Goal: Communication & Community: Connect with others

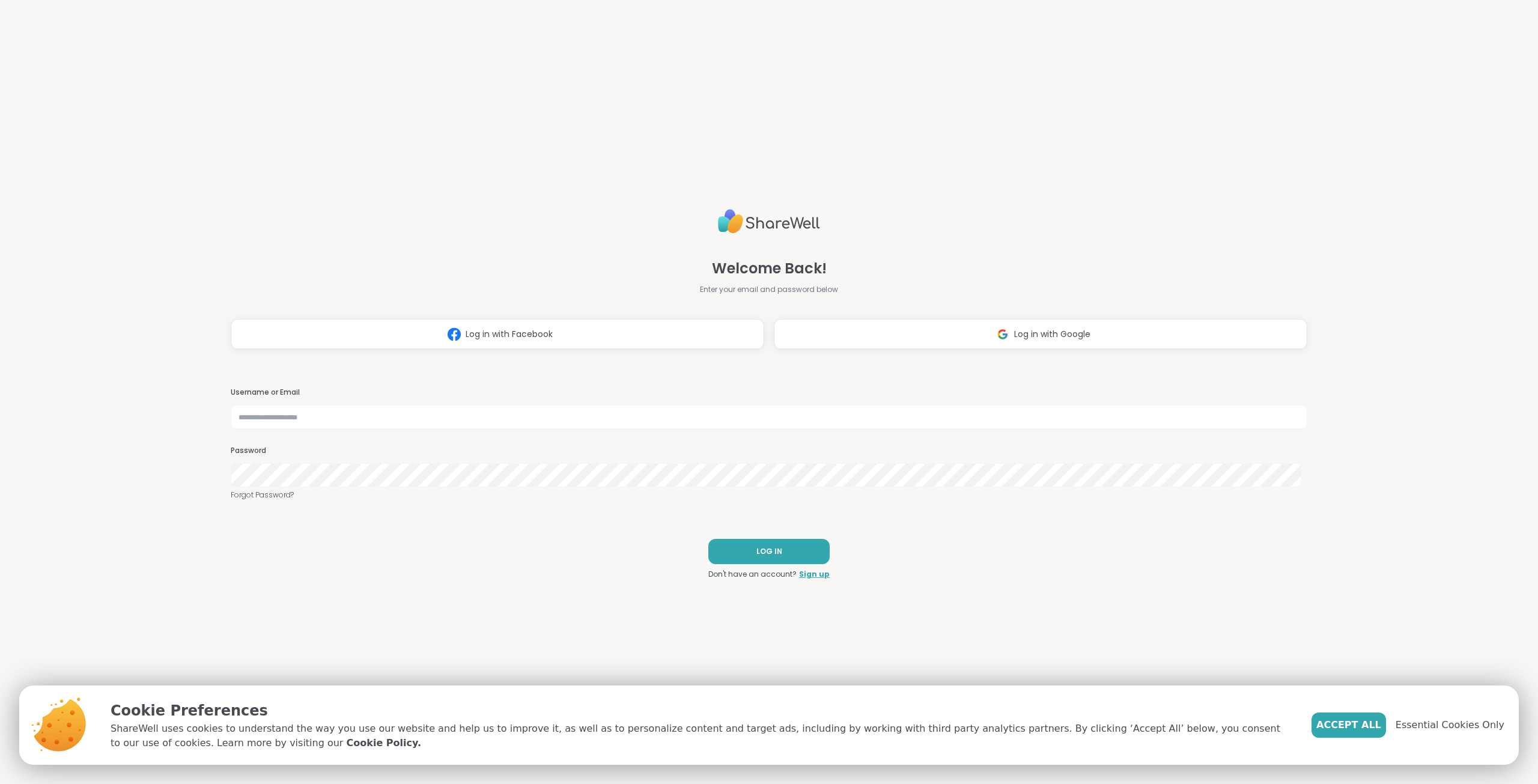
drag, startPoint x: 826, startPoint y: 219, endPoint x: 735, endPoint y: 218, distance: 91.0
click at [735, 218] on div "Welcome Back! Enter your email and password below" at bounding box center [769, 250] width 138 height 91
click at [770, 220] on img at bounding box center [769, 222] width 102 height 34
drag, startPoint x: 770, startPoint y: 220, endPoint x: 311, endPoint y: 134, distance: 467.0
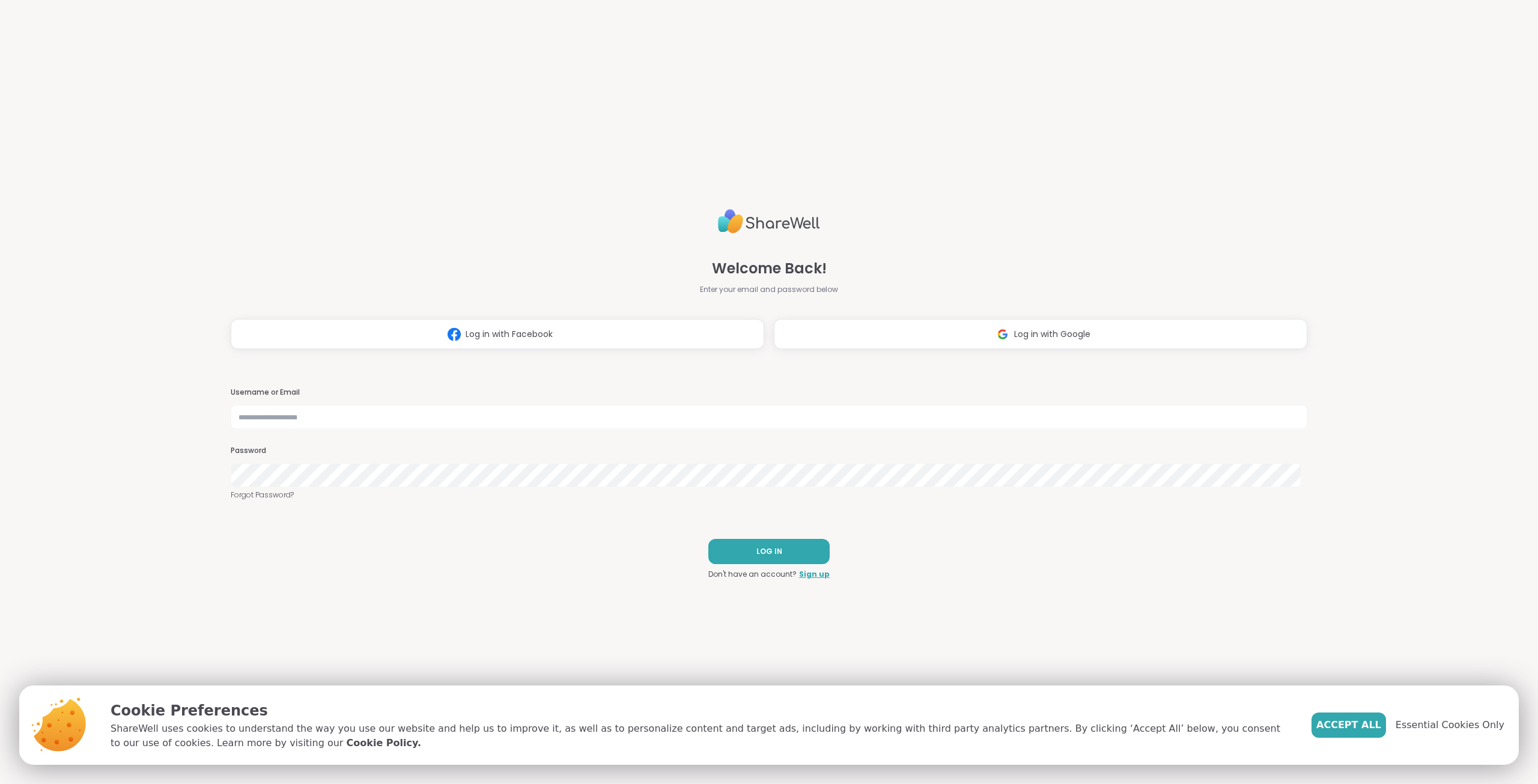
click at [353, 155] on div "Welcome Back! Enter your email and password below Log in with Facebook Log in w…" at bounding box center [769, 392] width 1077 height 784
click at [547, 338] on span "Log in with Facebook" at bounding box center [509, 334] width 87 height 12
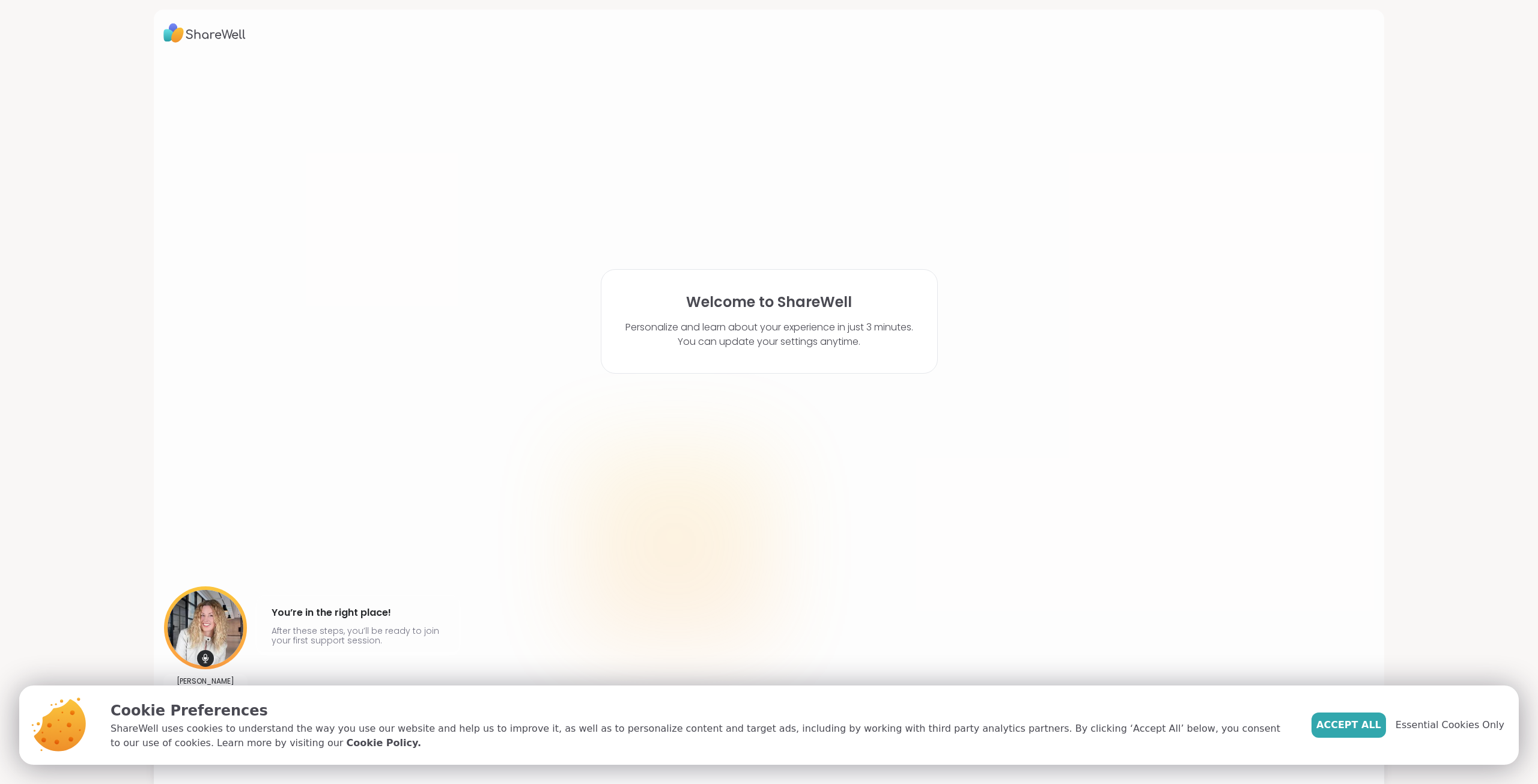
click at [1363, 721] on span "Accept All" at bounding box center [1348, 725] width 65 height 15
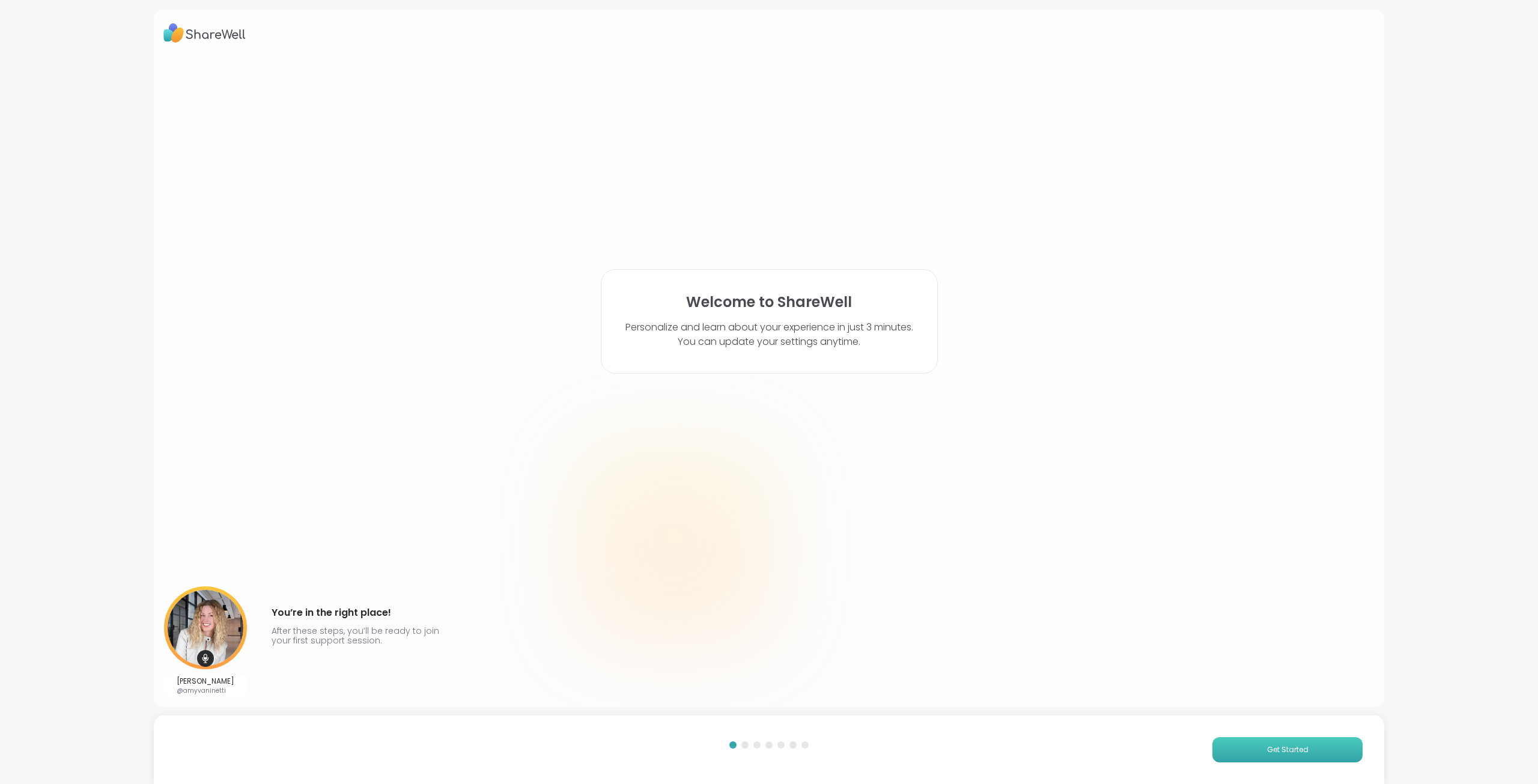
click at [1302, 749] on button "Get Started" at bounding box center [1288, 750] width 151 height 25
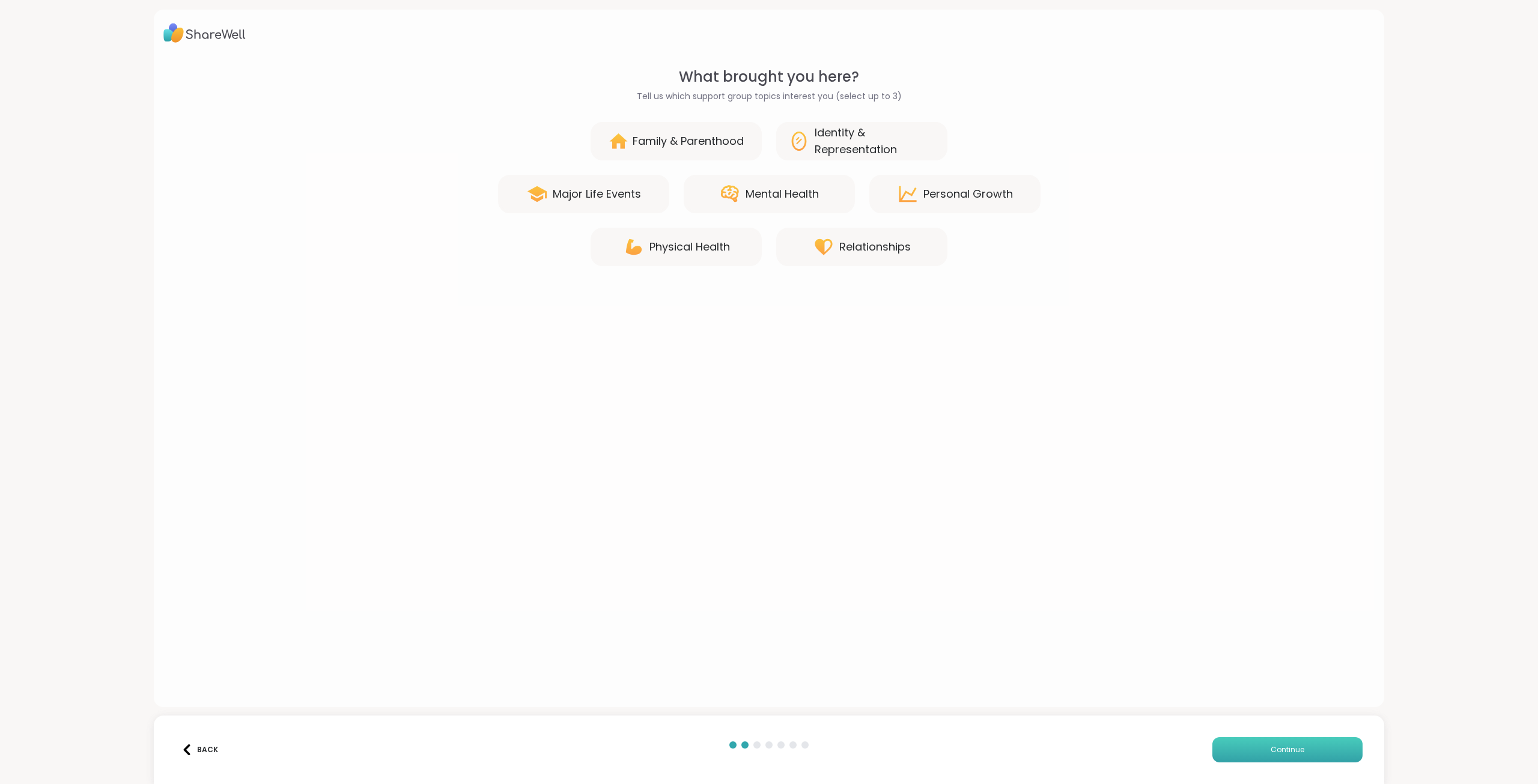
click at [1302, 749] on button "Continue" at bounding box center [1288, 750] width 151 height 25
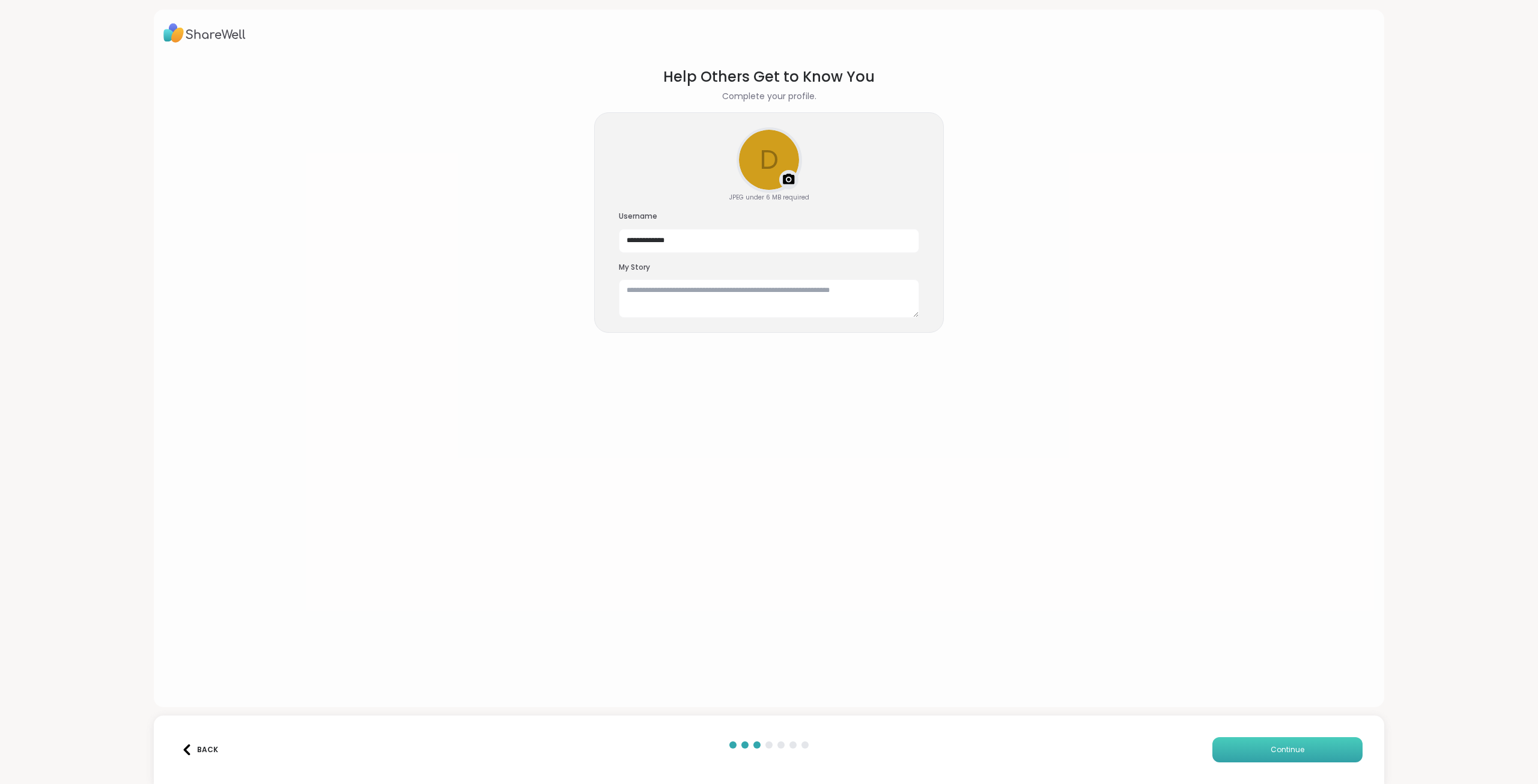
click at [1302, 749] on button "Continue" at bounding box center [1288, 750] width 151 height 25
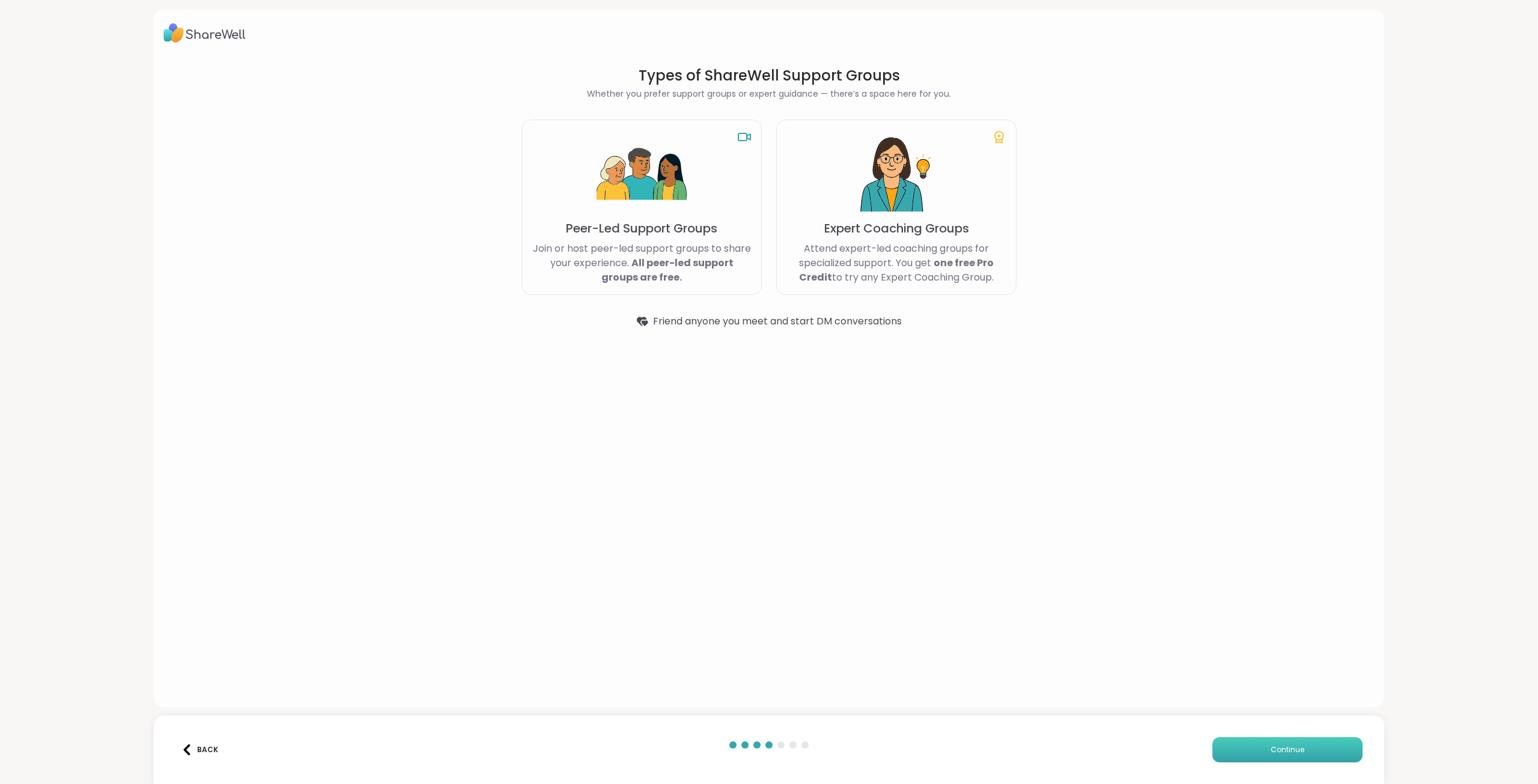
click at [1302, 749] on button "Continue" at bounding box center [1288, 750] width 151 height 25
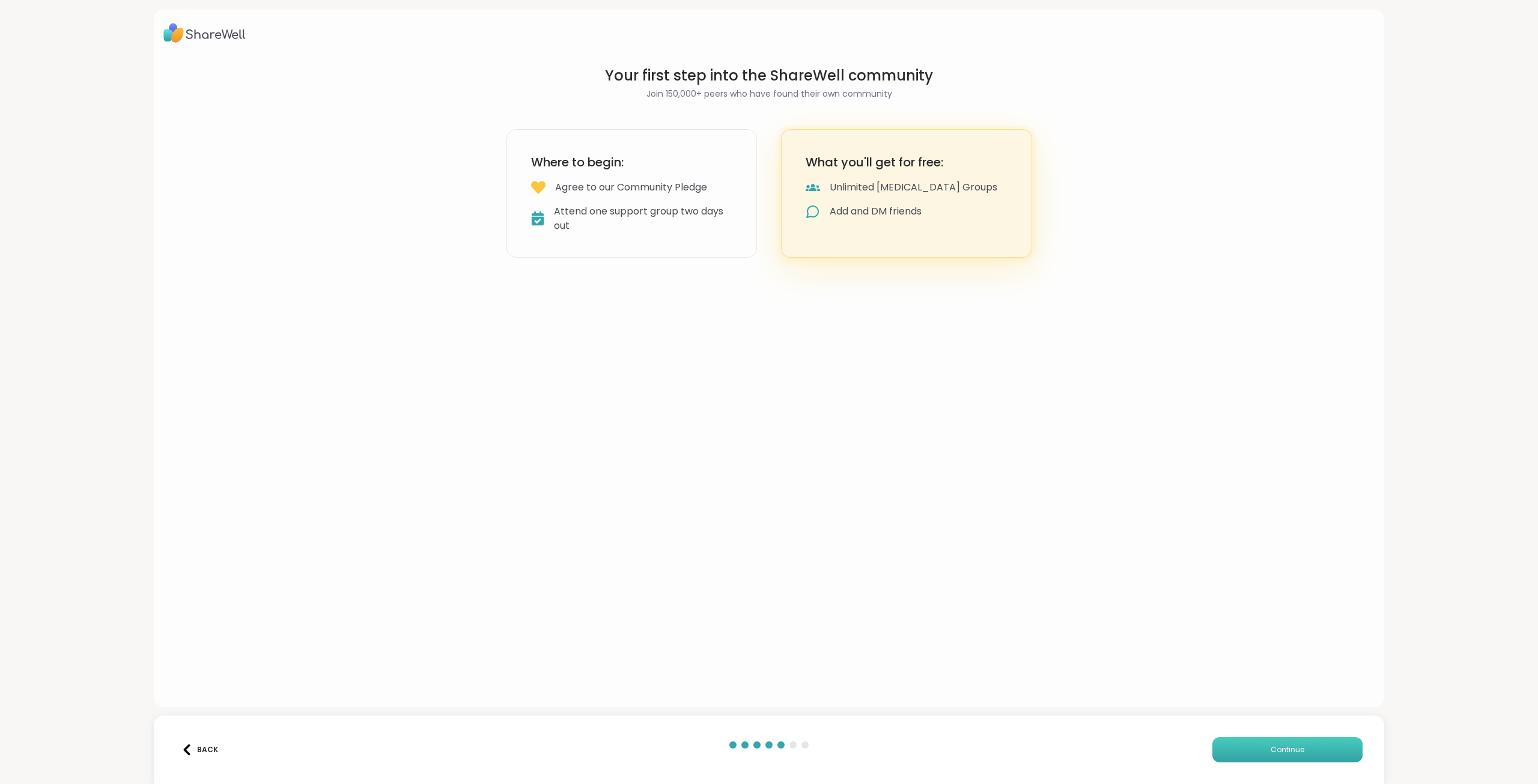
click at [1258, 747] on button "Continue" at bounding box center [1288, 750] width 151 height 25
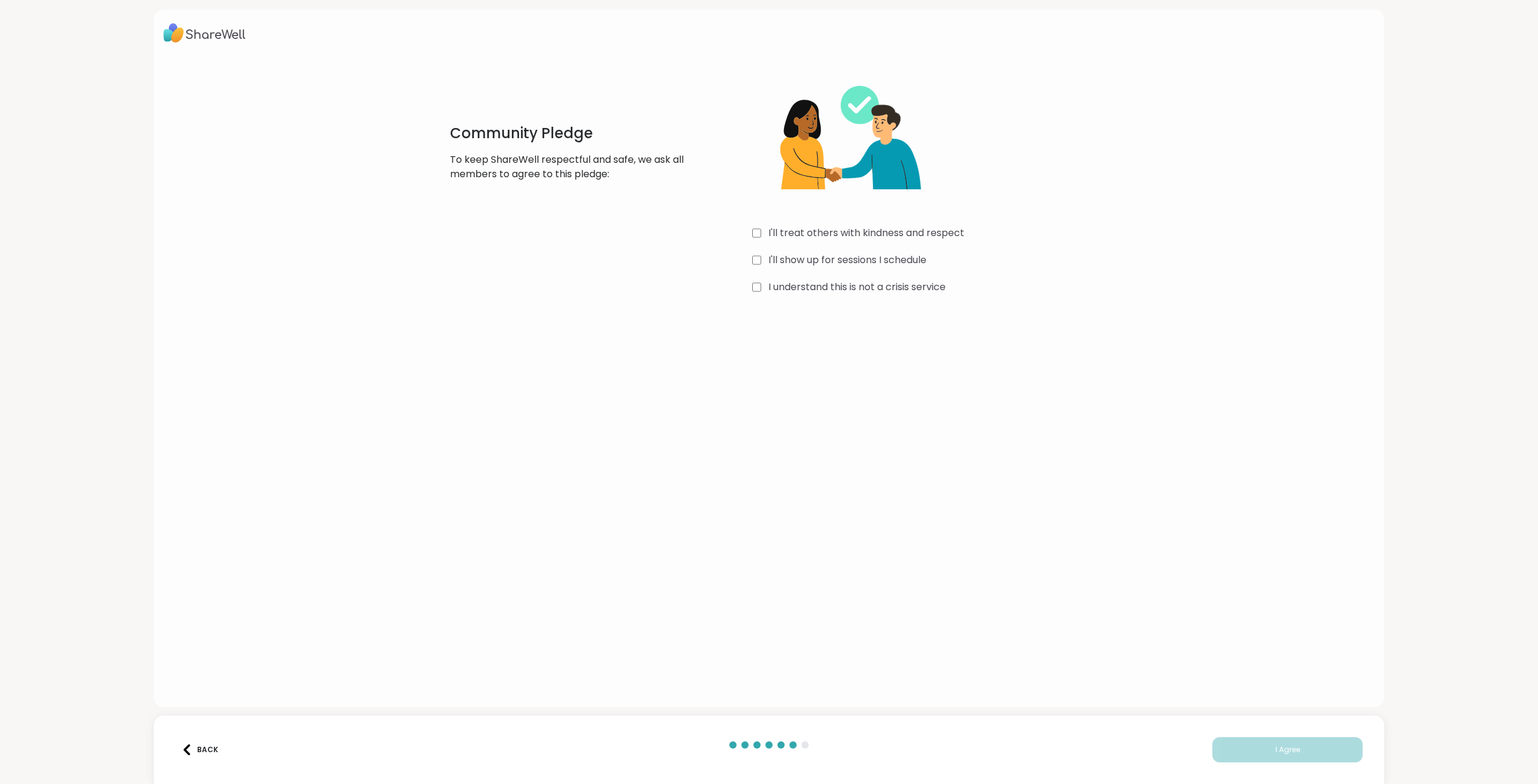
click at [828, 234] on label "I'll treat others with kindness and respect" at bounding box center [866, 233] width 196 height 15
click at [841, 263] on label "I'll show up for sessions I schedule" at bounding box center [847, 260] width 158 height 15
click at [864, 292] on label "I understand this is not a crisis service" at bounding box center [857, 287] width 178 height 15
click at [1275, 746] on span "I Agree" at bounding box center [1288, 750] width 25 height 11
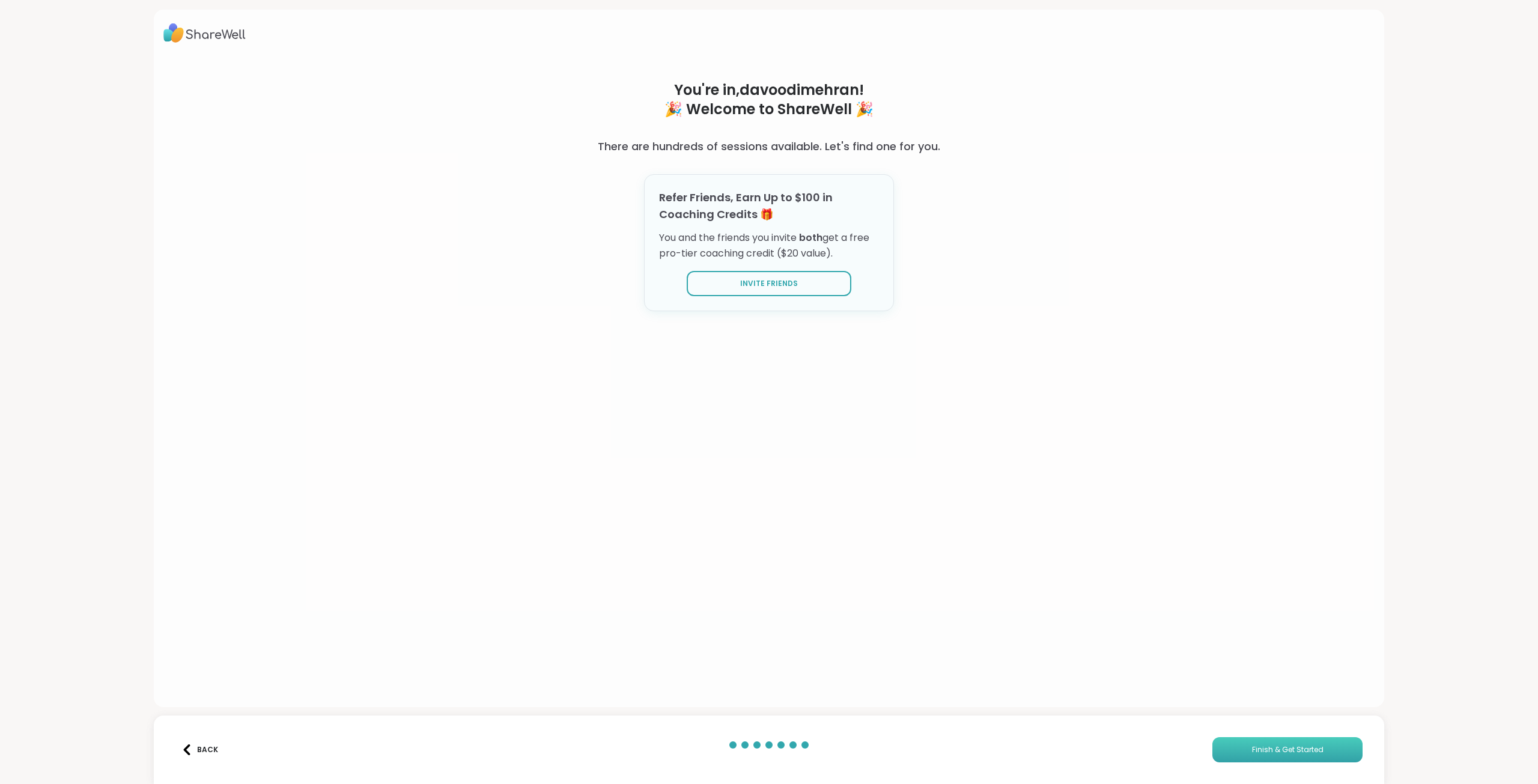
click at [1263, 755] on span "Finish & Get Started" at bounding box center [1288, 750] width 71 height 11
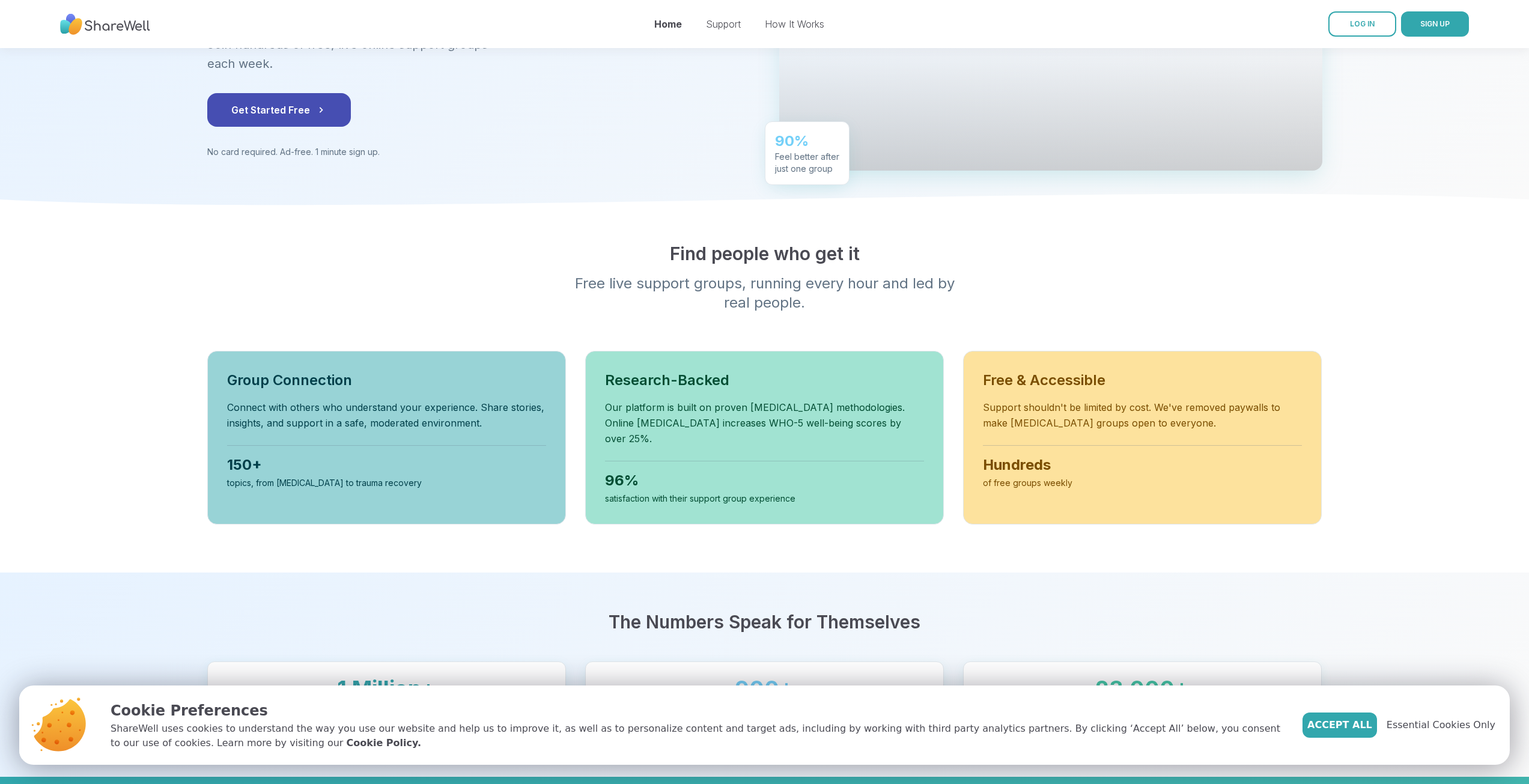
scroll to position [241, 0]
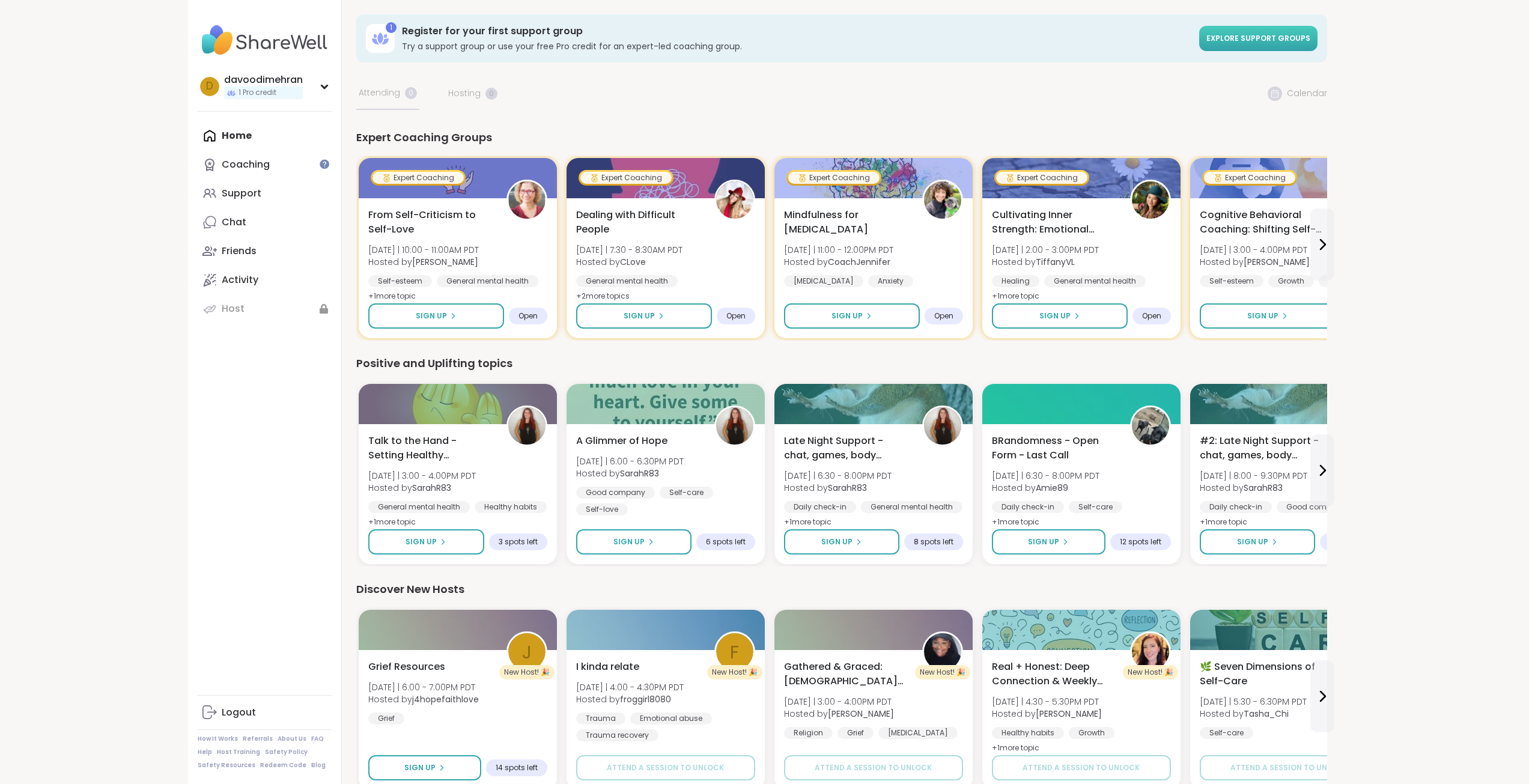
click at [1294, 39] on span "Explore support groups" at bounding box center [1258, 38] width 104 height 10
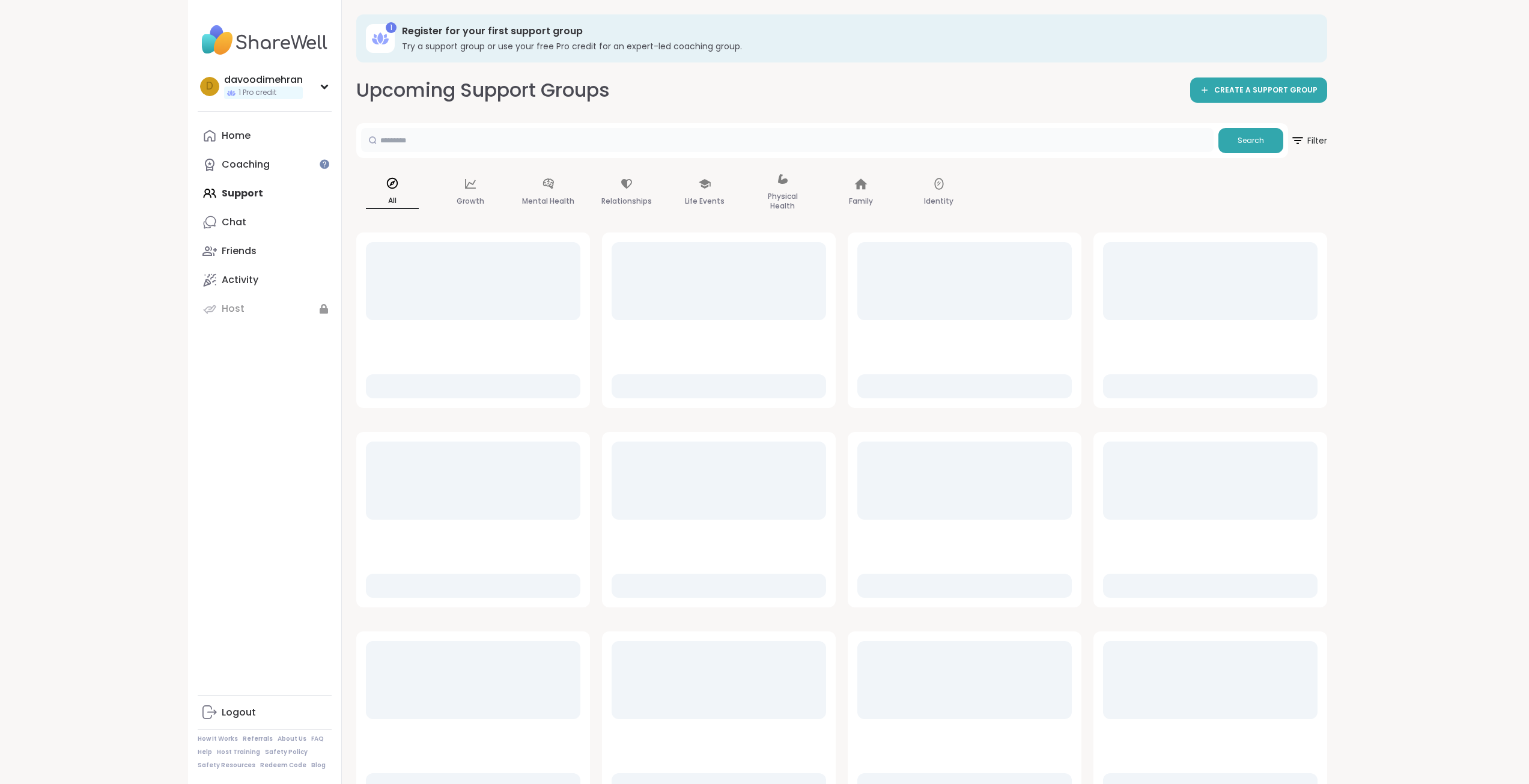
click at [467, 146] on input "text" at bounding box center [787, 139] width 853 height 24
paste input "**********"
type input "**********"
